Goal: Information Seeking & Learning: Learn about a topic

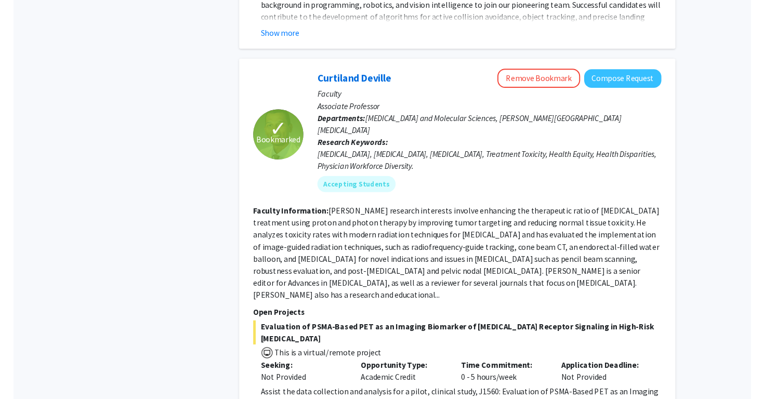
scroll to position [961, 0]
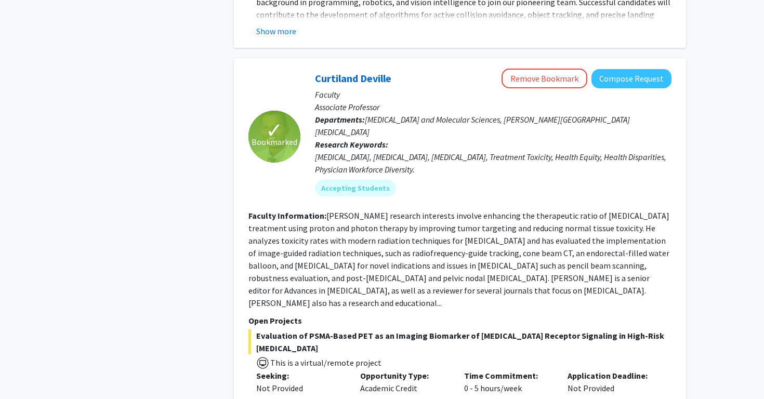
click at [332, 151] on div "[MEDICAL_DATA], [MEDICAL_DATA], [MEDICAL_DATA], Treatment Toxicity, Health Equi…" at bounding box center [493, 163] width 356 height 25
copy div "[MEDICAL_DATA]"
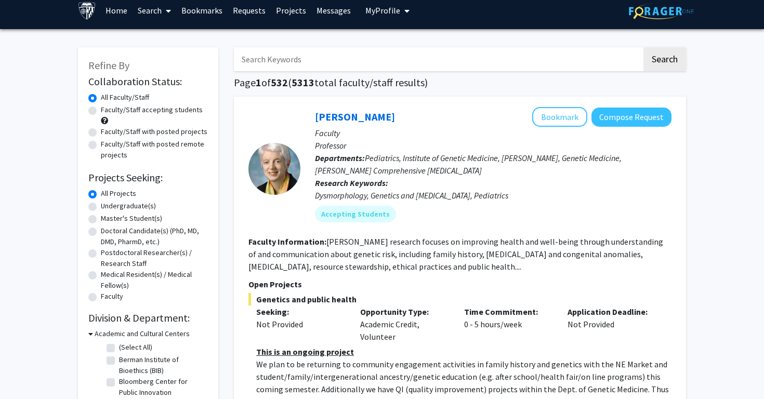
scroll to position [0, 0]
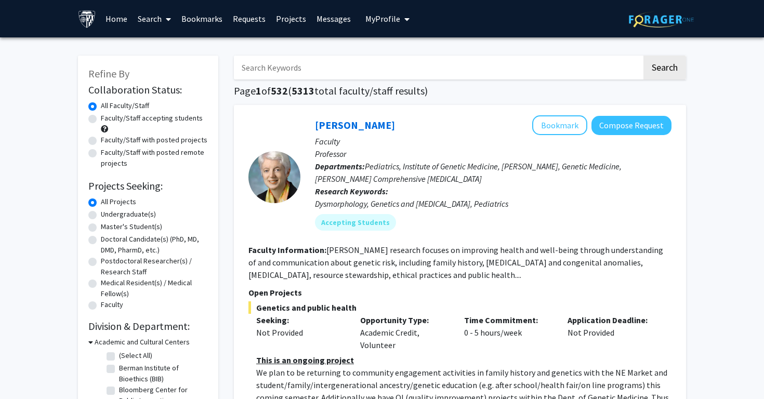
click at [143, 121] on label "Faculty/Staff accepting students" at bounding box center [152, 118] width 102 height 11
click at [108, 119] on input "Faculty/Staff accepting students" at bounding box center [104, 116] width 7 height 7
radio input "true"
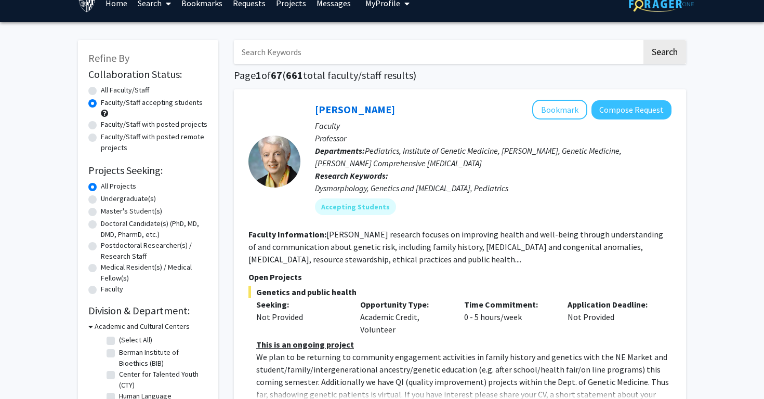
scroll to position [17, 0]
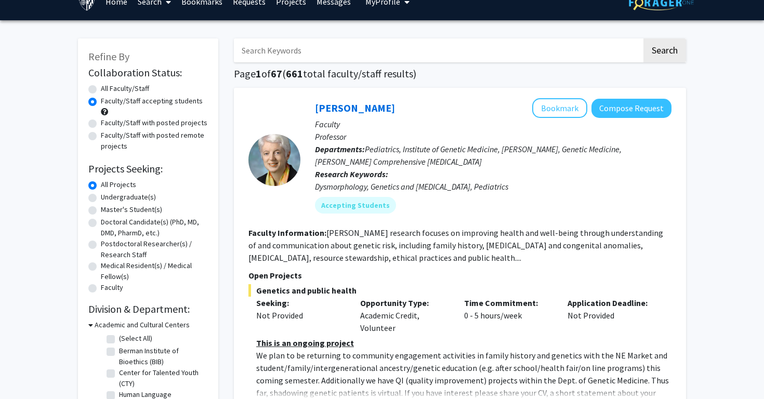
click at [148, 201] on label "Undergraduate(s)" at bounding box center [128, 197] width 55 height 11
click at [108, 198] on input "Undergraduate(s)" at bounding box center [104, 195] width 7 height 7
radio input "true"
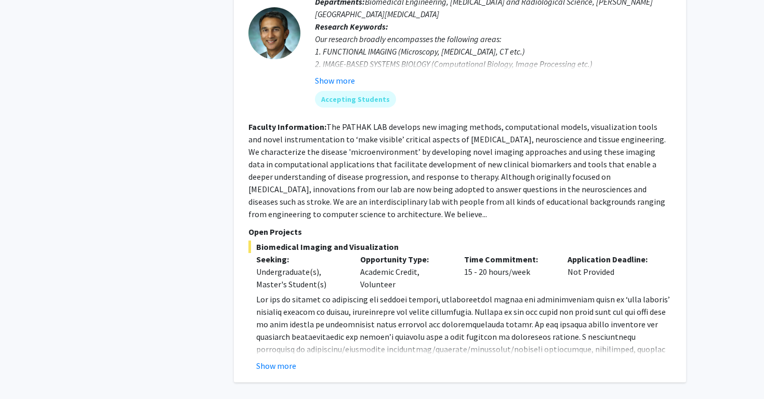
scroll to position [4493, 0]
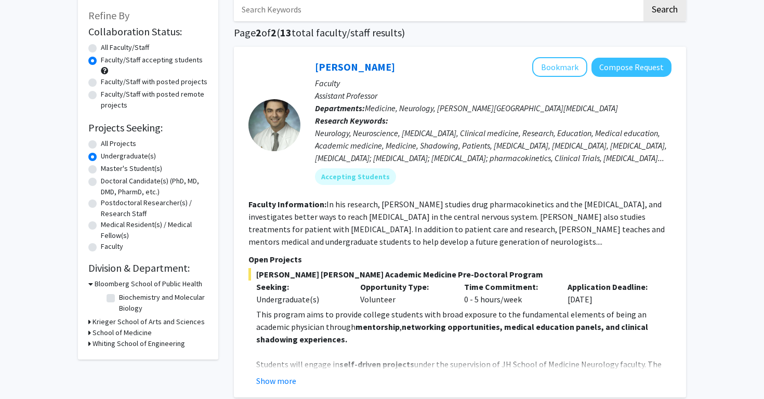
scroll to position [59, 0]
click at [282, 381] on button "Show more" at bounding box center [276, 380] width 40 height 12
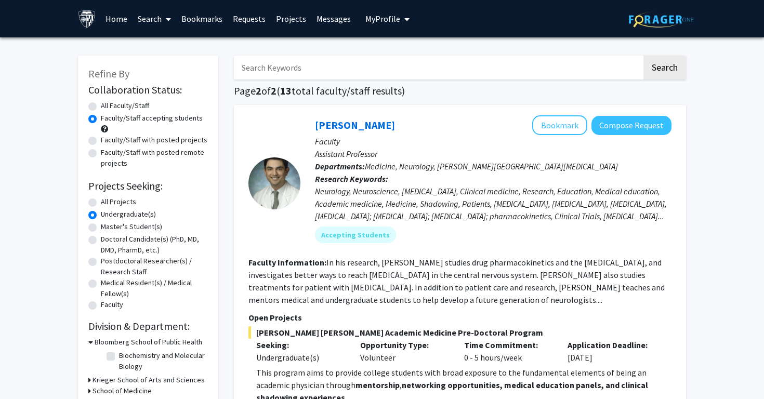
scroll to position [0, 0]
click at [105, 205] on label "All Projects" at bounding box center [118, 201] width 35 height 11
click at [105, 203] on input "All Projects" at bounding box center [104, 199] width 7 height 7
radio input "true"
